Goal: Check status

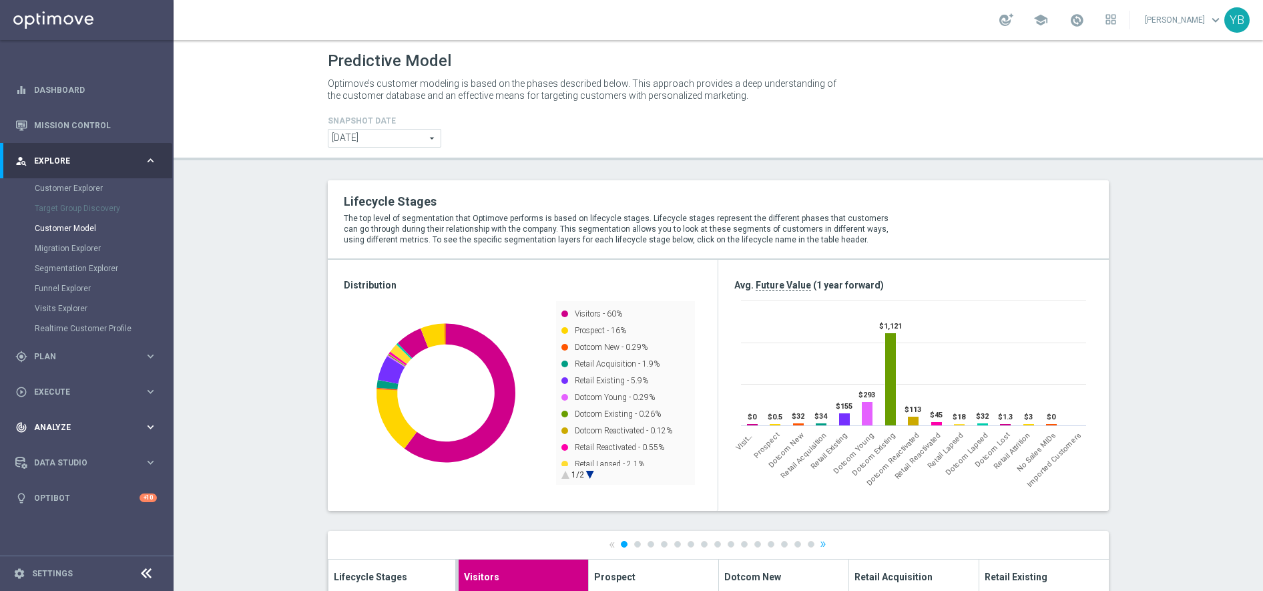
click at [151, 427] on icon "keyboard_arrow_right" at bounding box center [150, 427] width 13 height 13
click at [150, 396] on icon "keyboard_arrow_right" at bounding box center [150, 395] width 13 height 13
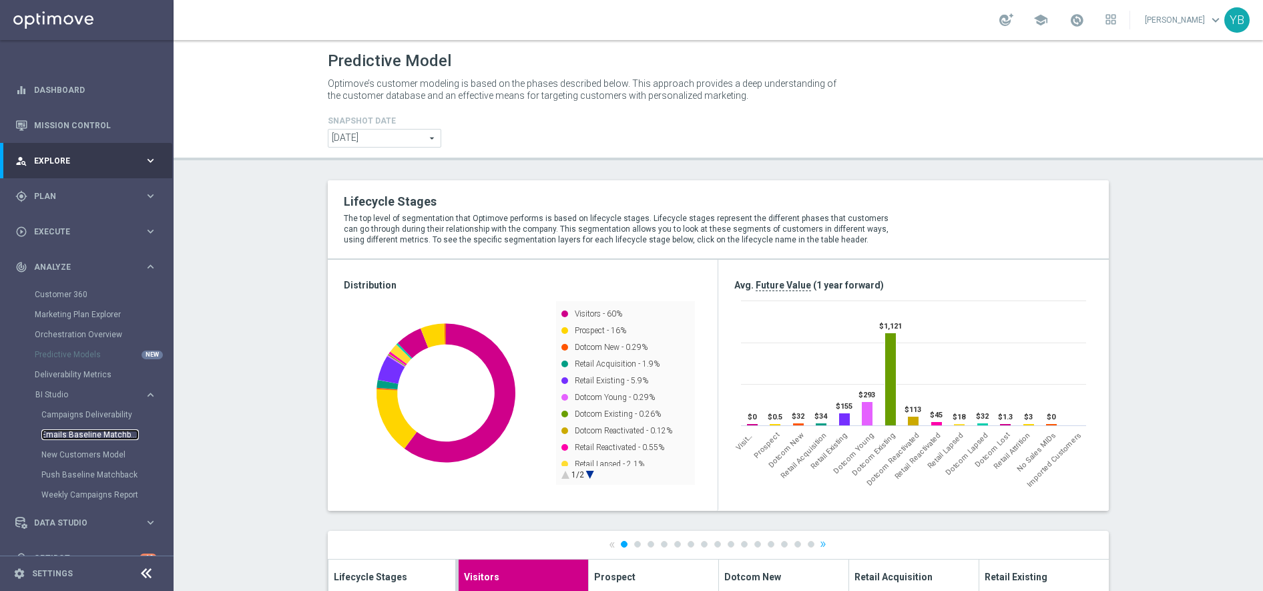
click at [79, 434] on link "Emails Baseline Matchback" at bounding box center [89, 434] width 97 height 11
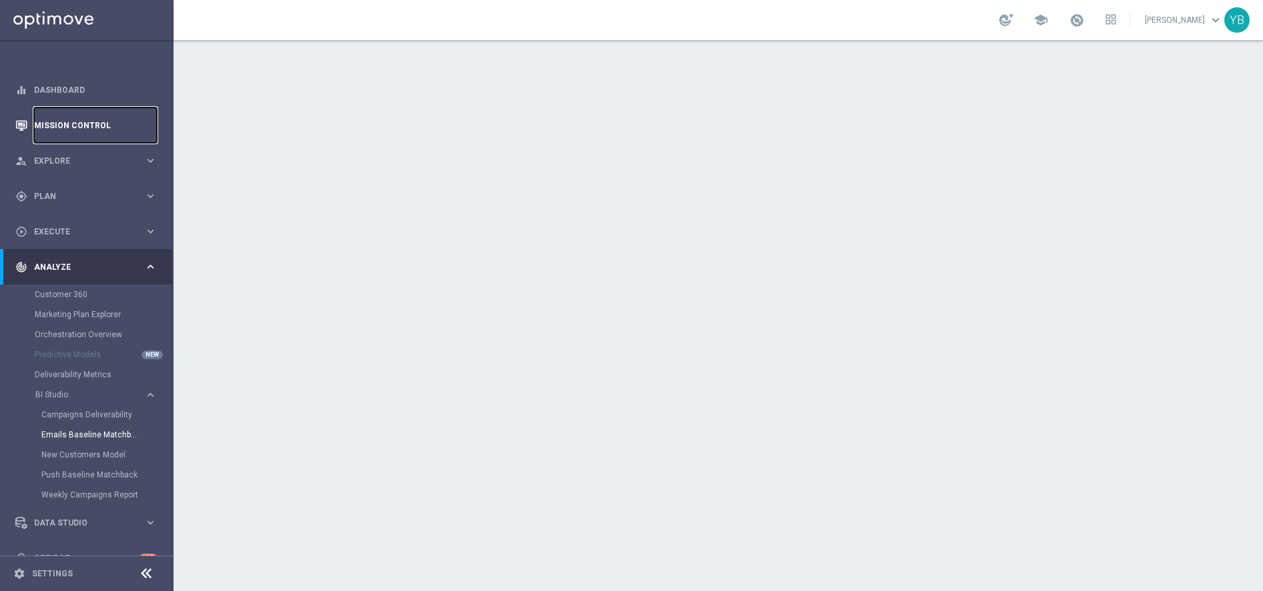
click at [77, 127] on link "Mission Control" at bounding box center [95, 124] width 123 height 35
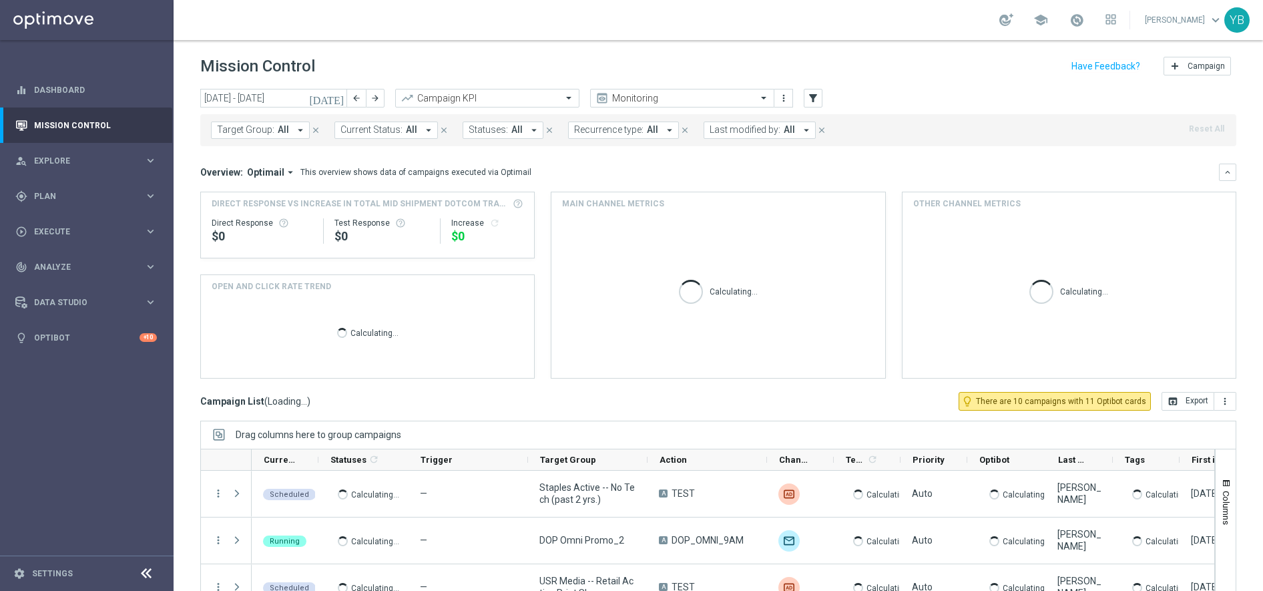
click at [284, 170] on icon "arrow_drop_down" at bounding box center [290, 172] width 12 height 12
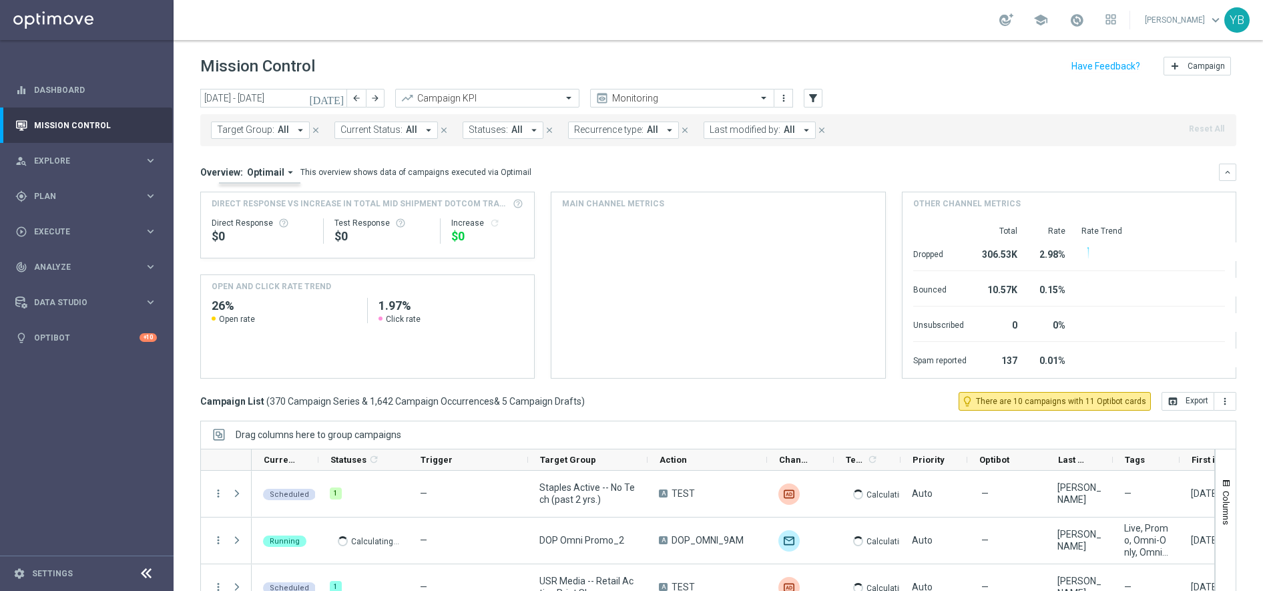
click at [288, 172] on icon "arrow_drop_down" at bounding box center [290, 172] width 12 height 12
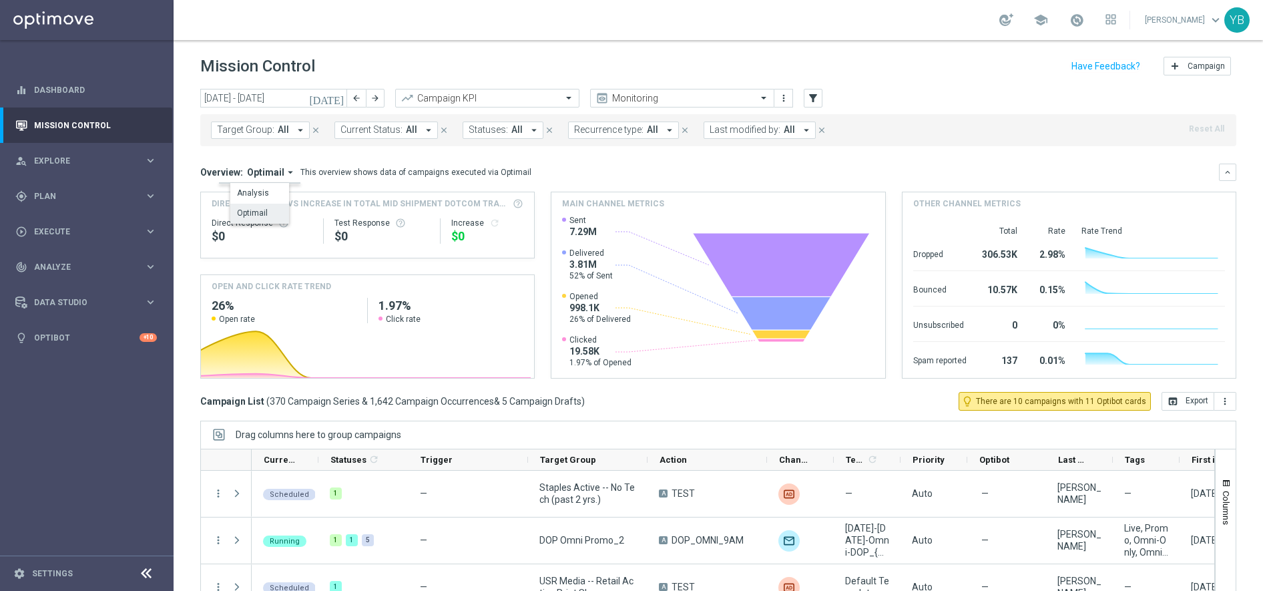
click at [339, 97] on icon "[DATE]" at bounding box center [327, 98] width 36 height 12
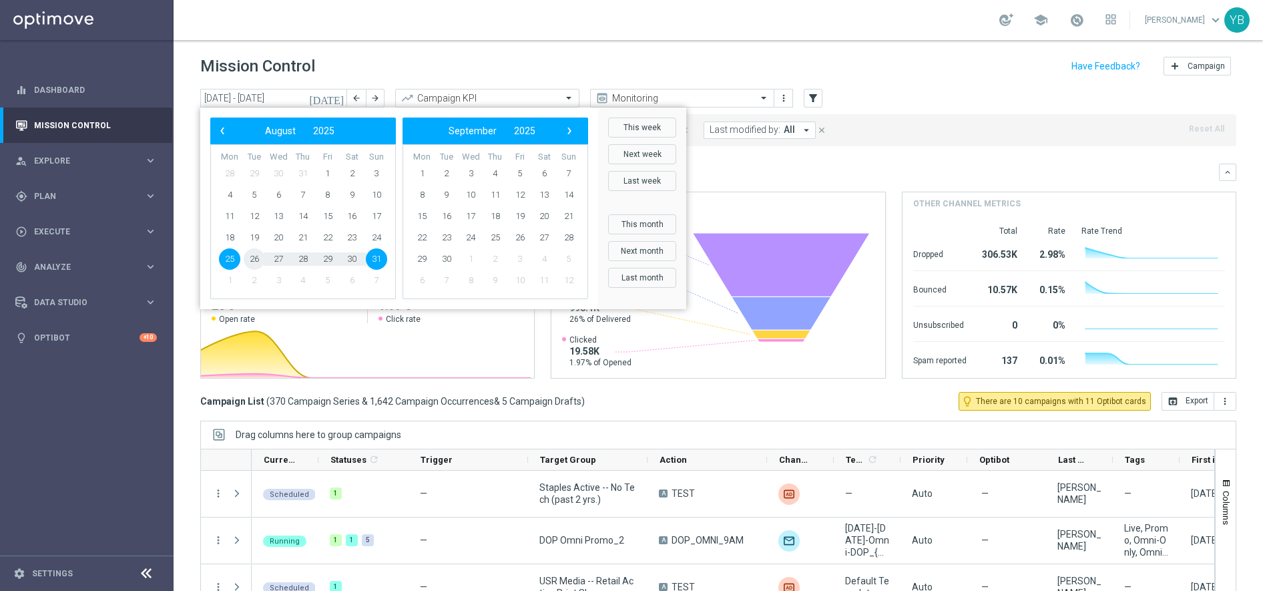
click at [260, 256] on span "26" at bounding box center [254, 258] width 21 height 21
type input "[DATE] - [DATE]"
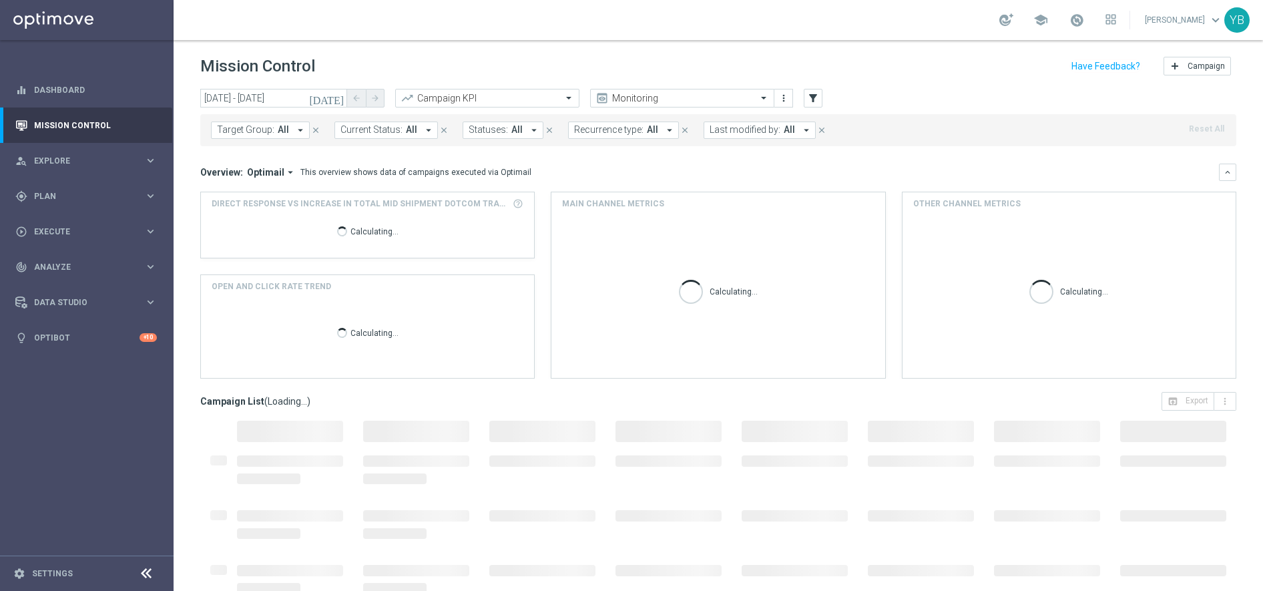
click at [289, 168] on icon "arrow_drop_down" at bounding box center [290, 172] width 12 height 12
click at [251, 194] on div "Analysis" at bounding box center [253, 193] width 32 height 12
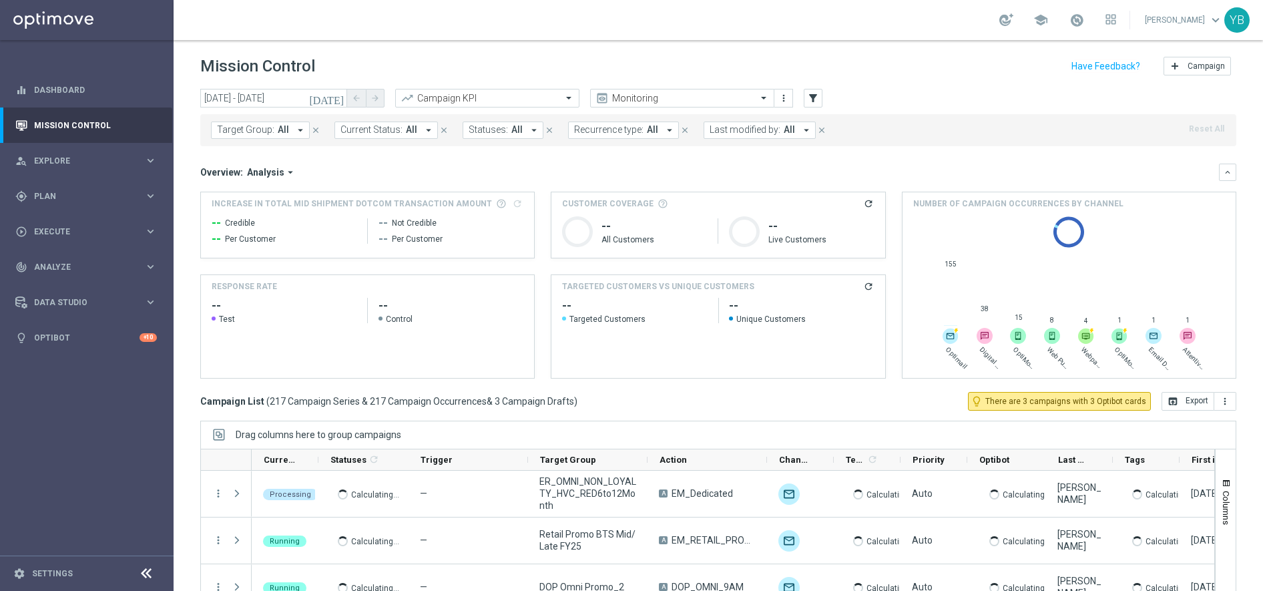
click at [863, 288] on icon "refresh" at bounding box center [868, 286] width 11 height 11
